Goal: Complete application form: Complete application form

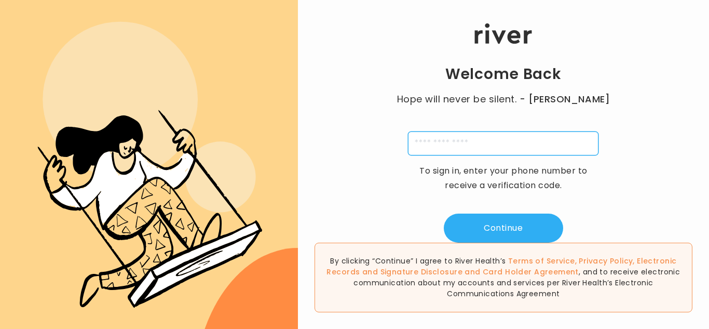
click at [504, 142] on input "tel" at bounding box center [503, 143] width 190 height 24
type input "**********"
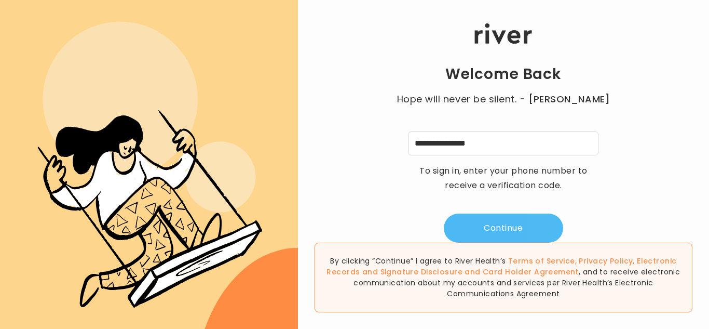
click at [496, 230] on button "Continue" at bounding box center [503, 227] width 119 height 29
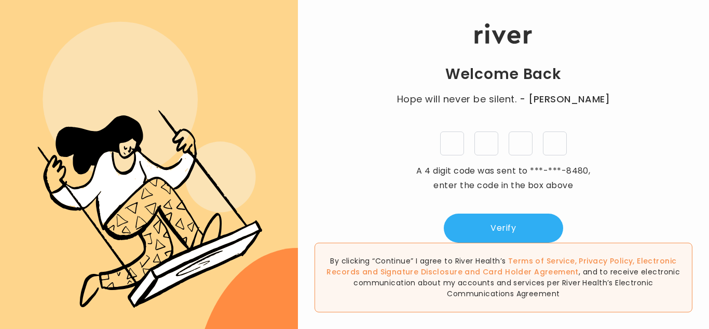
type input "*"
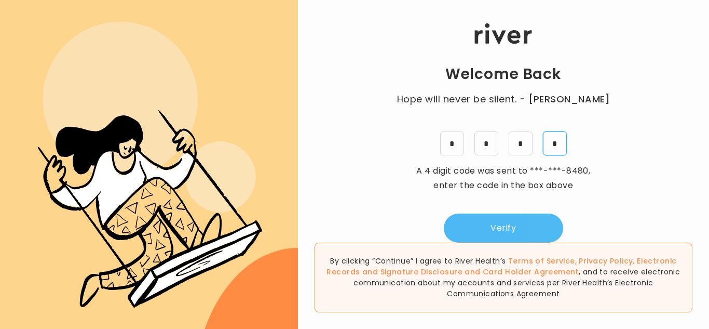
type input "*"
click at [512, 230] on button "Verify" at bounding box center [503, 227] width 119 height 29
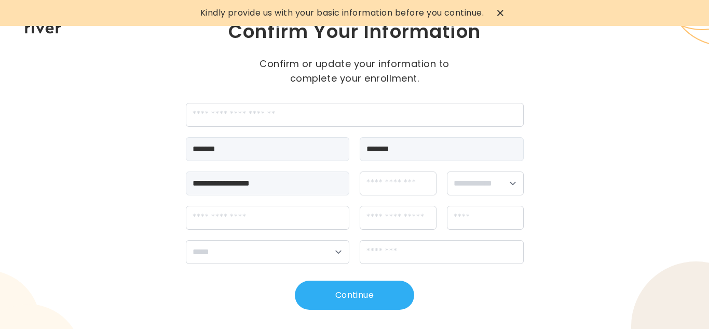
click at [501, 13] on icon at bounding box center [500, 13] width 6 height 6
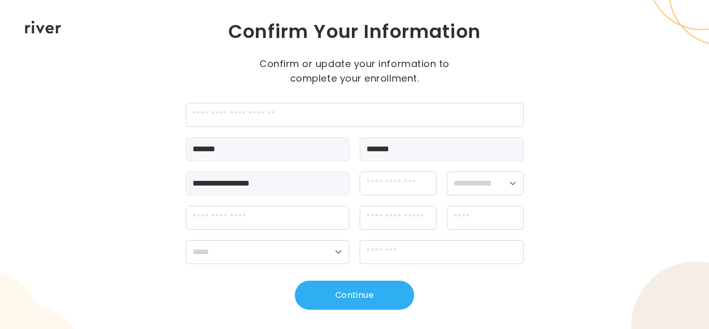
click at [509, 60] on div "Confirm Your Information Confirm or update your information to complete your en…" at bounding box center [355, 52] width 338 height 66
